Goal: Find specific page/section

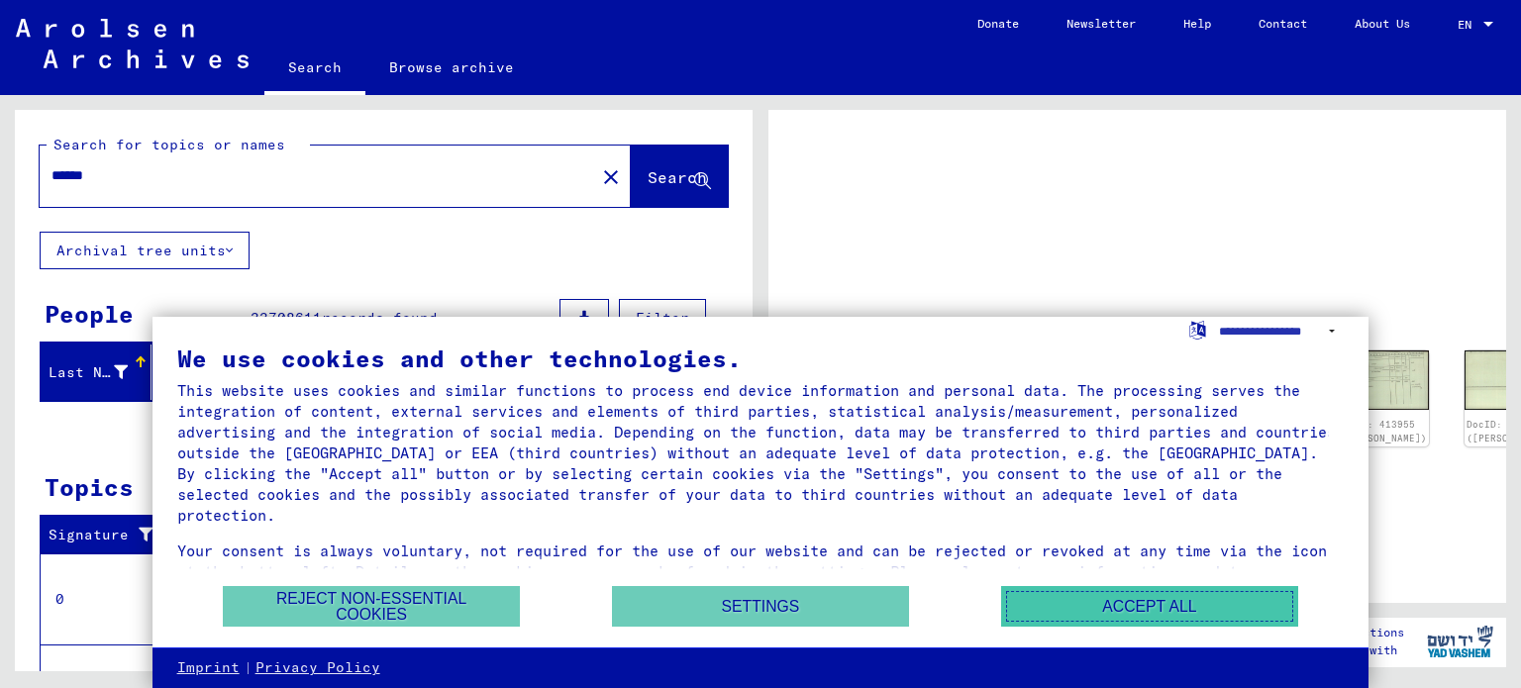
click at [1135, 609] on button "Accept all" at bounding box center [1149, 606] width 297 height 41
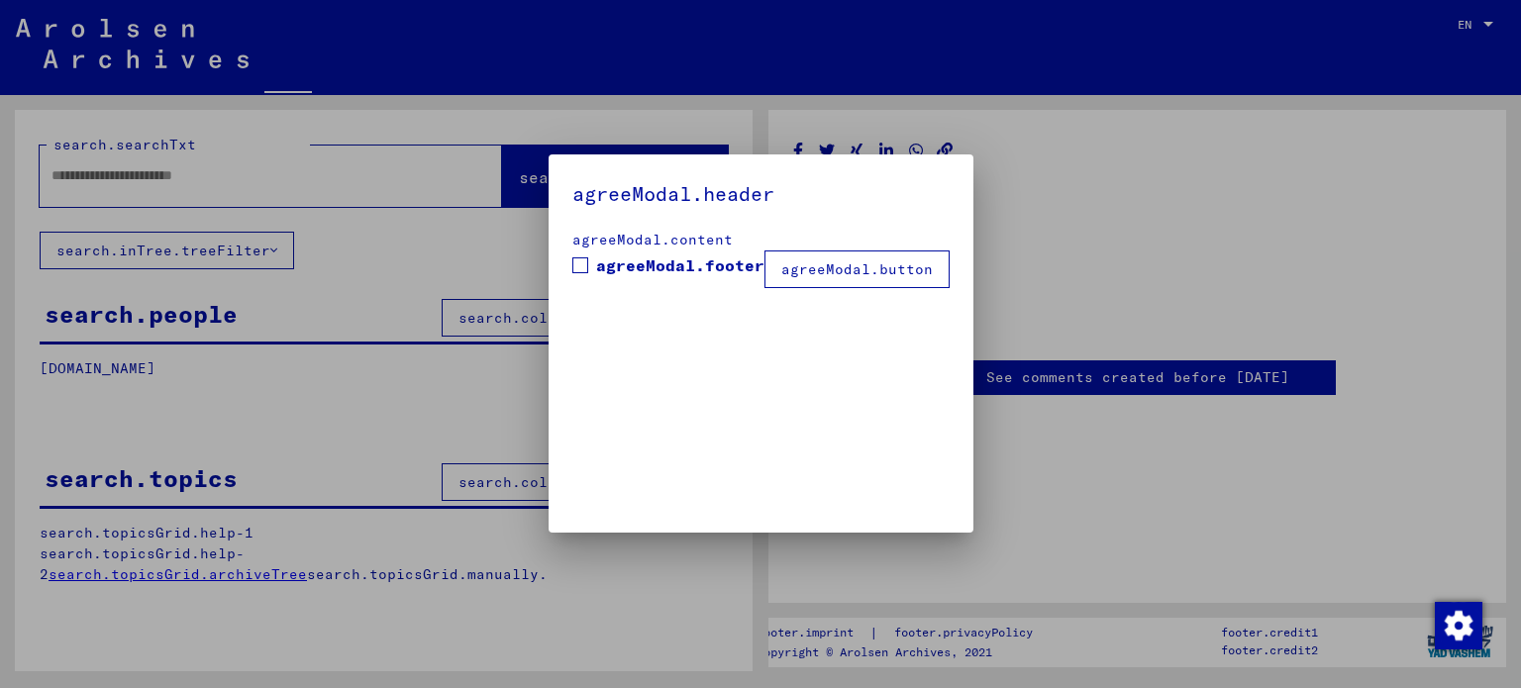
type input "******"
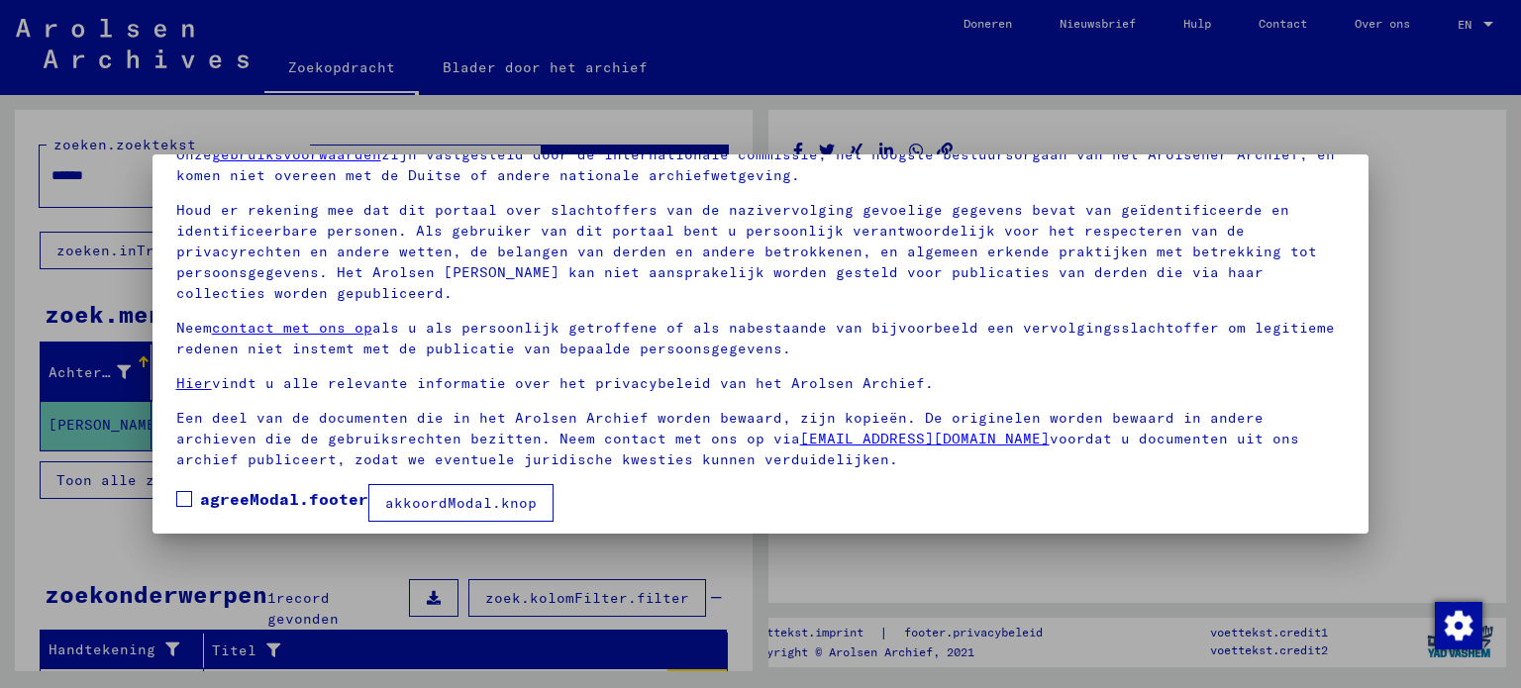
scroll to position [111, 0]
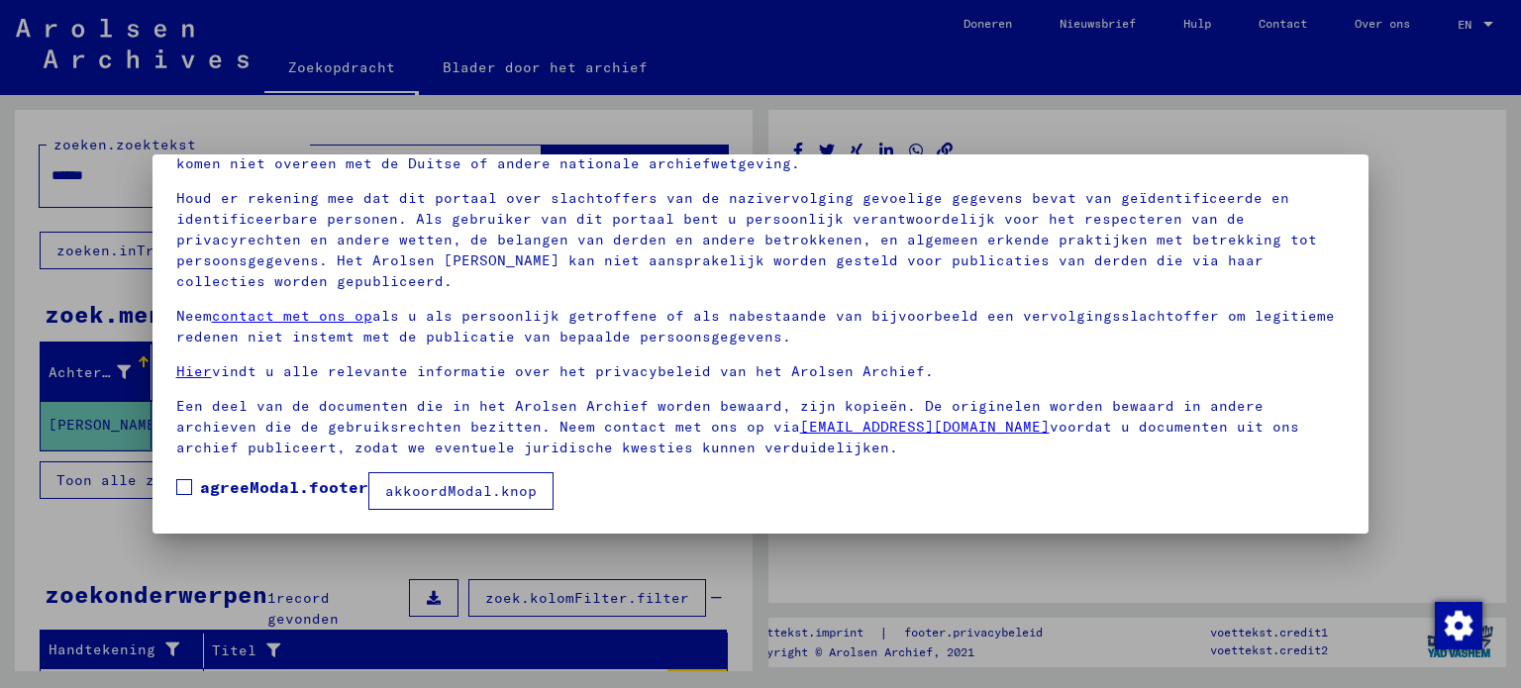
click at [428, 489] on font "akkoordModal.knop" at bounding box center [460, 491] width 151 height 18
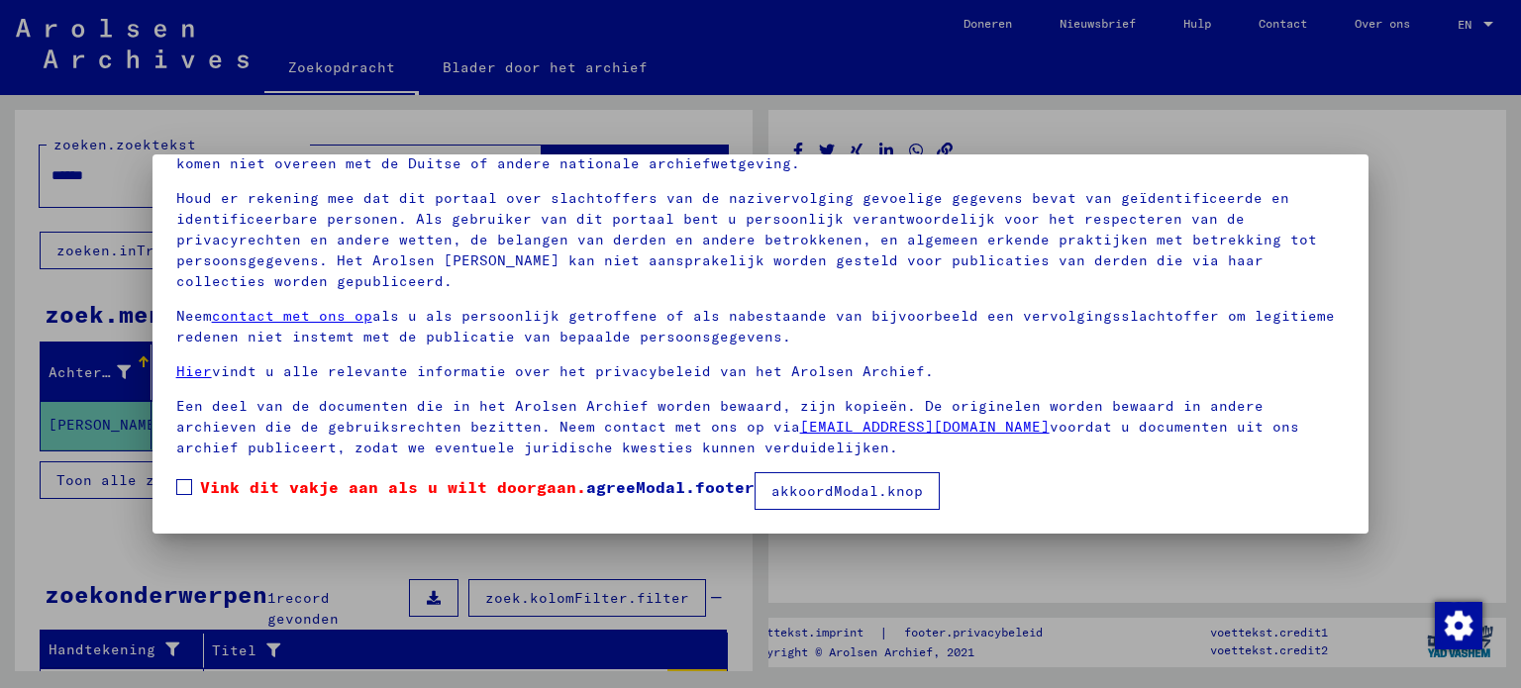
click at [895, 494] on font "akkoordModal.knop" at bounding box center [846, 491] width 151 height 18
click at [183, 485] on span at bounding box center [184, 487] width 16 height 16
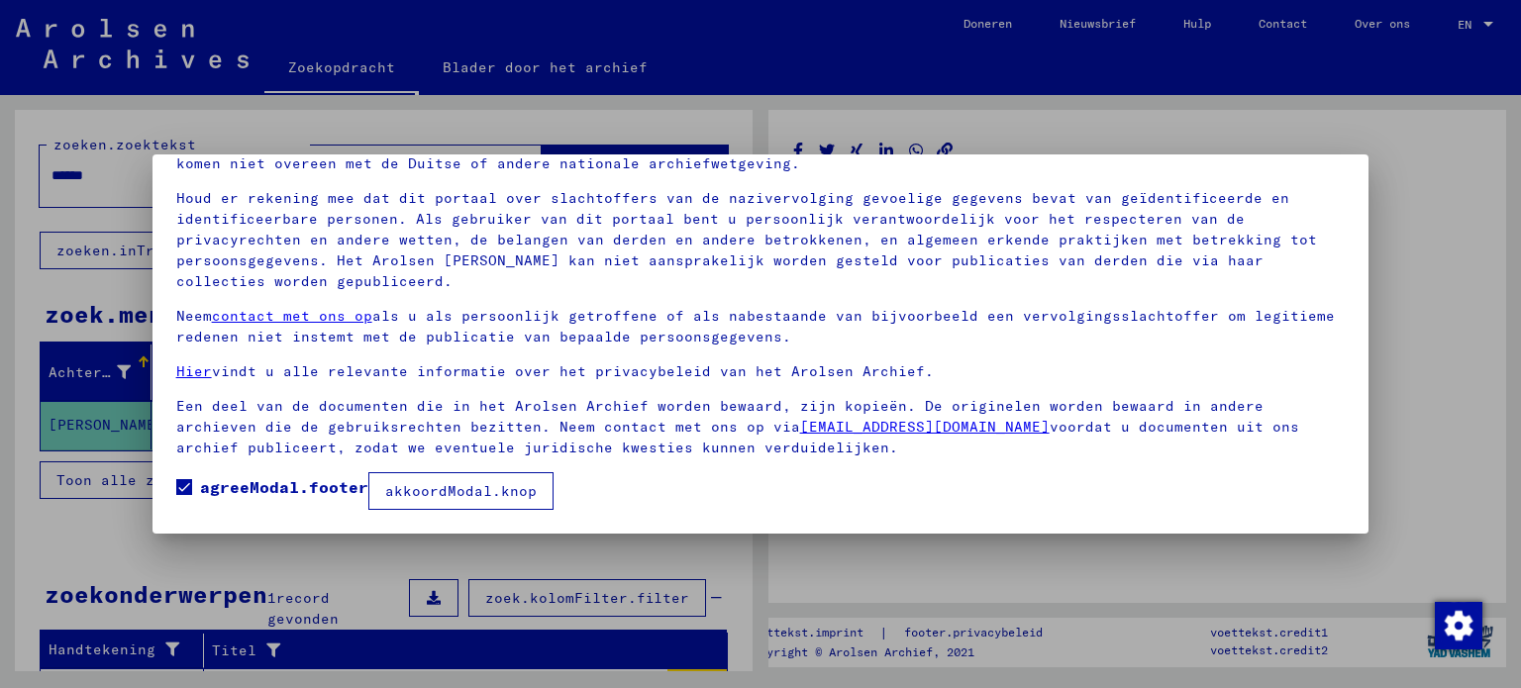
click at [428, 493] on font "akkoordModal.knop" at bounding box center [460, 491] width 151 height 18
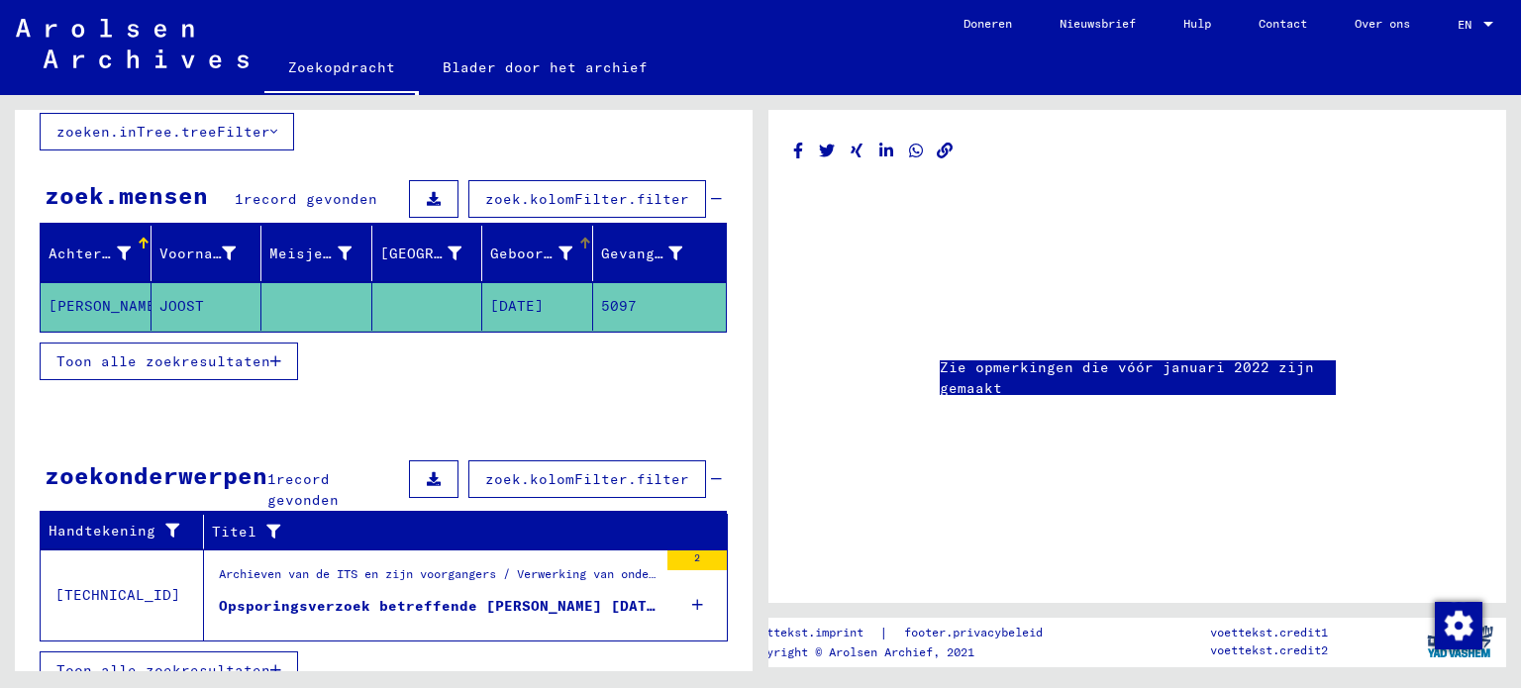
scroll to position [142, 0]
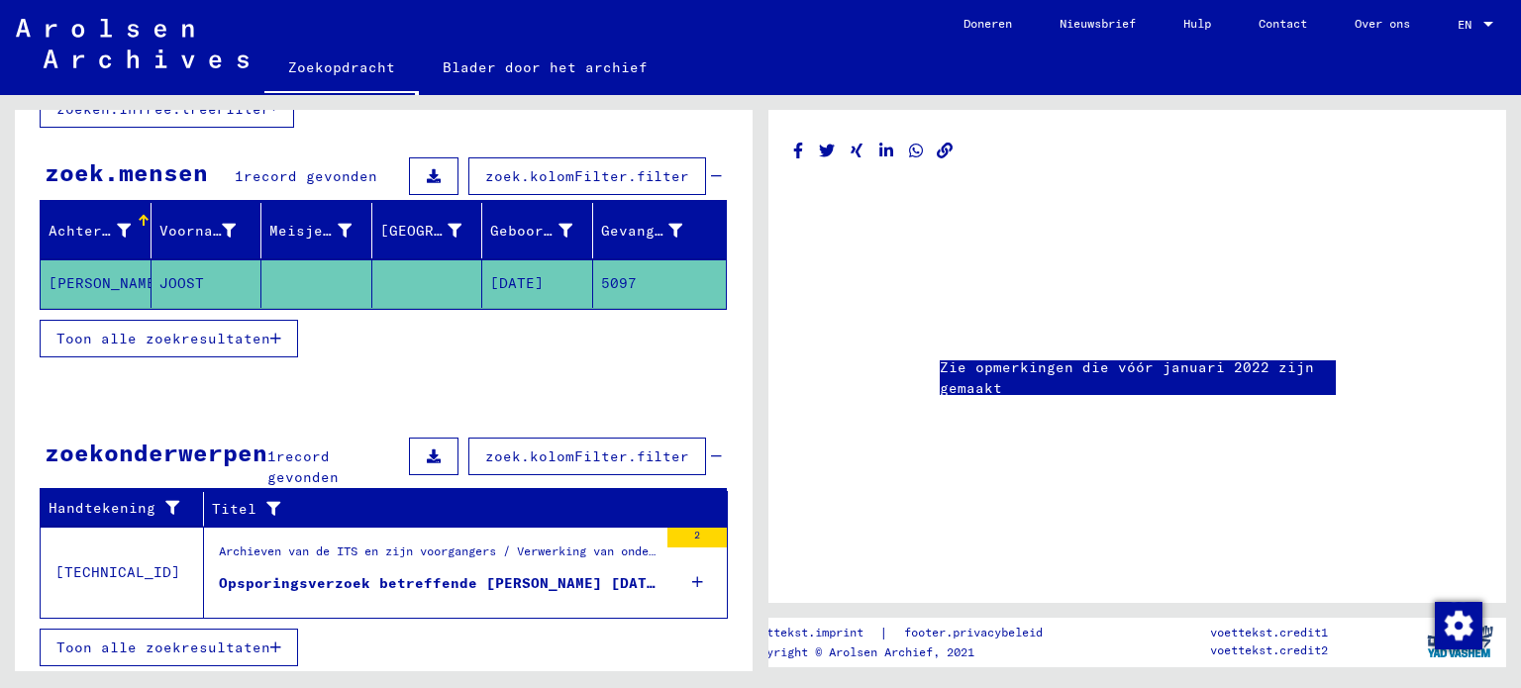
click at [224, 639] on font "Toon alle zoekresultaten" at bounding box center [163, 648] width 214 height 18
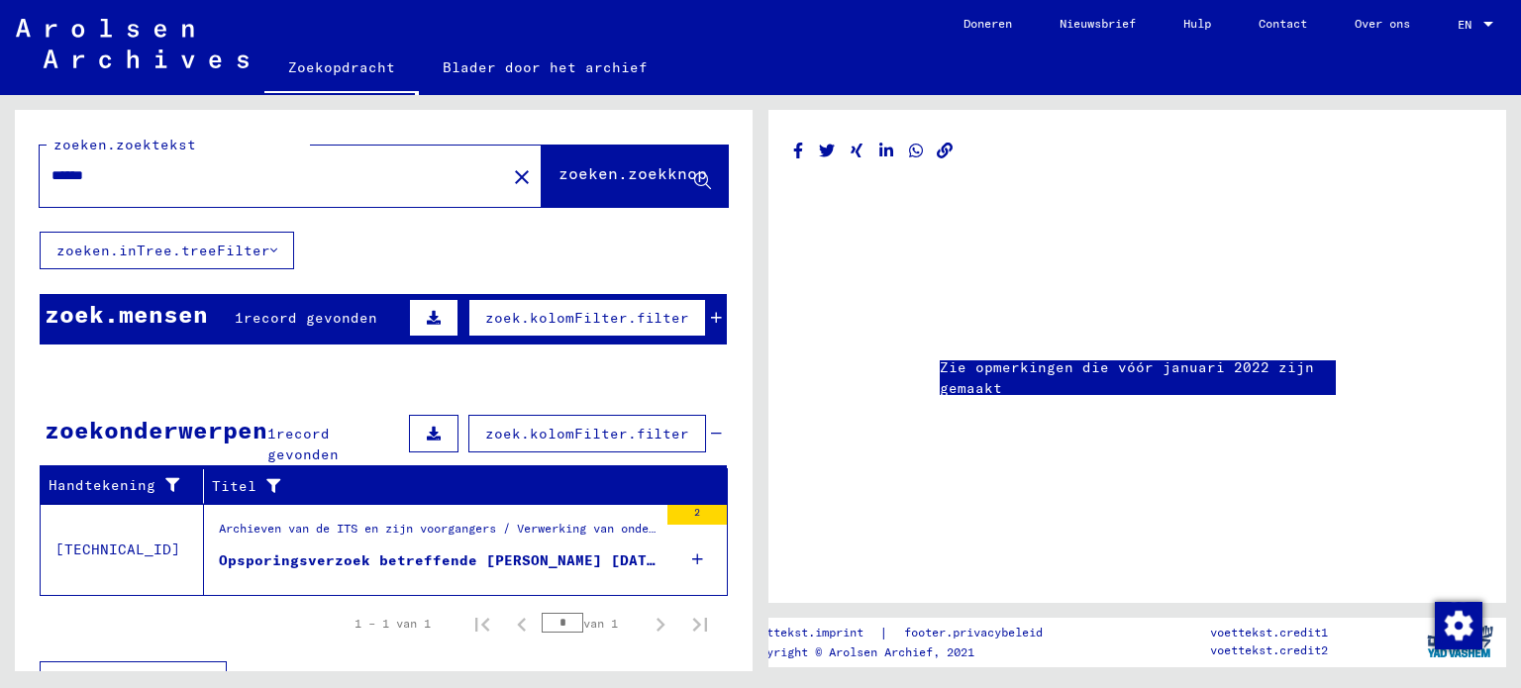
scroll to position [34, 0]
